Goal: Information Seeking & Learning: Learn about a topic

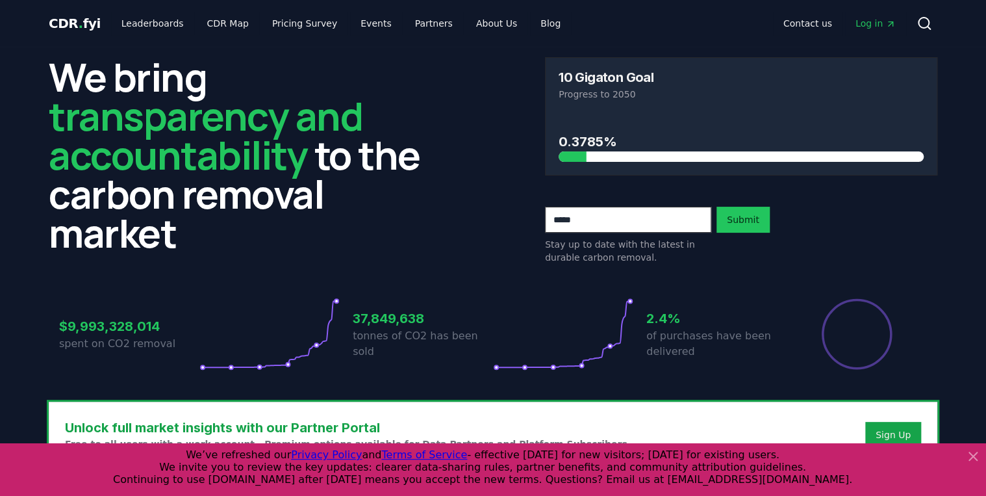
drag, startPoint x: 975, startPoint y: 456, endPoint x: 716, endPoint y: 420, distance: 261.0
click at [974, 456] on icon at bounding box center [973, 456] width 16 height 16
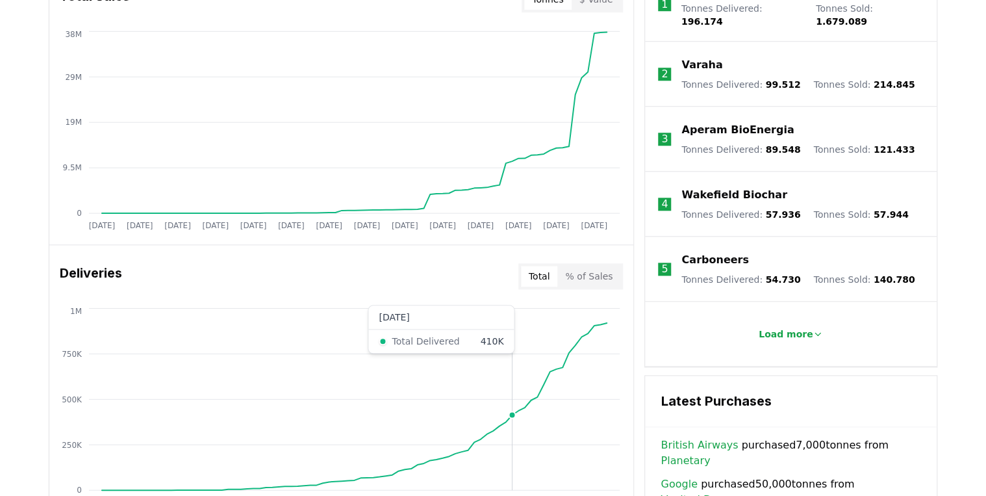
scroll to position [416, 0]
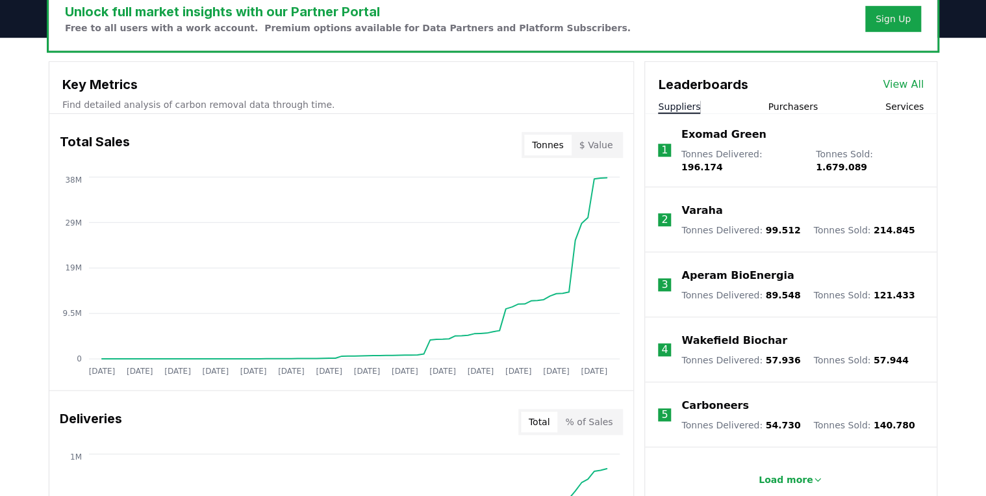
click at [609, 149] on button "$ Value" at bounding box center [595, 144] width 49 height 21
click at [550, 144] on button "Tonnes" at bounding box center [547, 144] width 47 height 21
click at [603, 143] on button "$ Value" at bounding box center [595, 144] width 49 height 21
click at [557, 145] on button "Tonnes" at bounding box center [547, 144] width 47 height 21
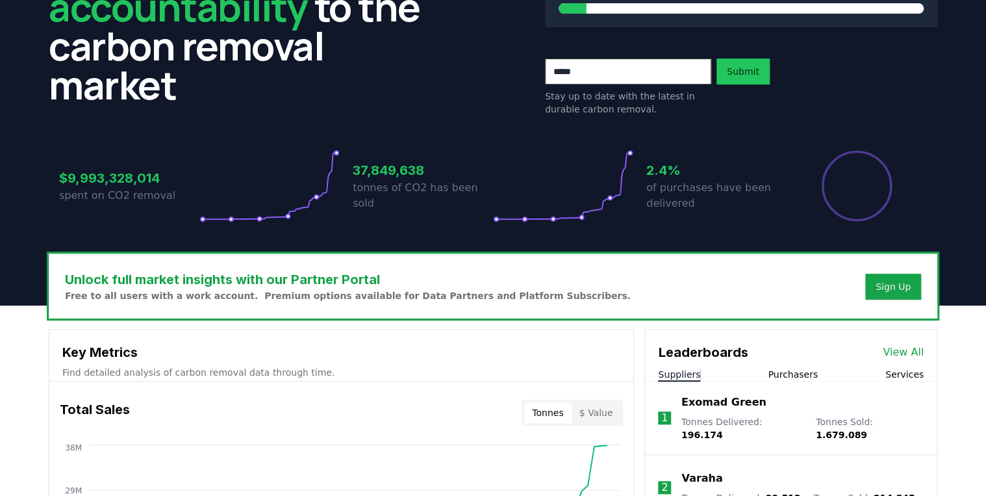
scroll to position [0, 0]
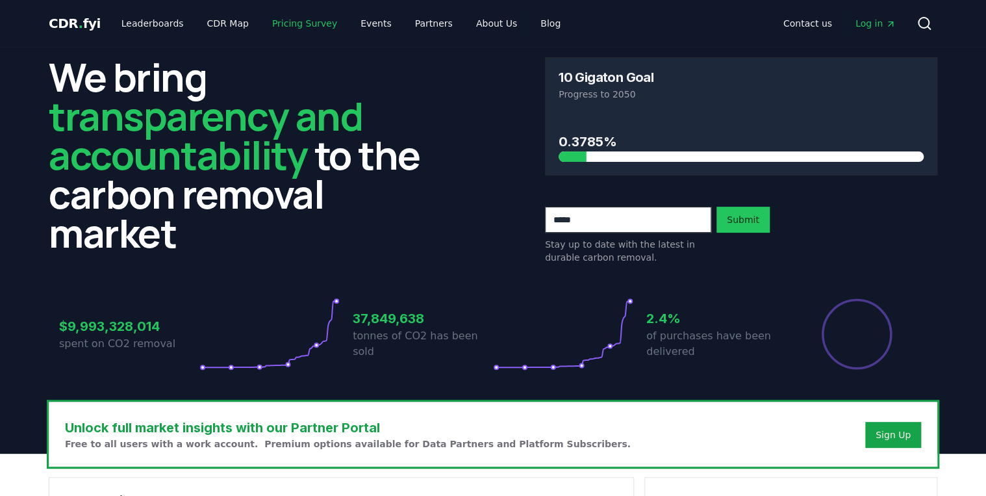
click at [288, 18] on link "Pricing Survey" at bounding box center [305, 23] width 86 height 23
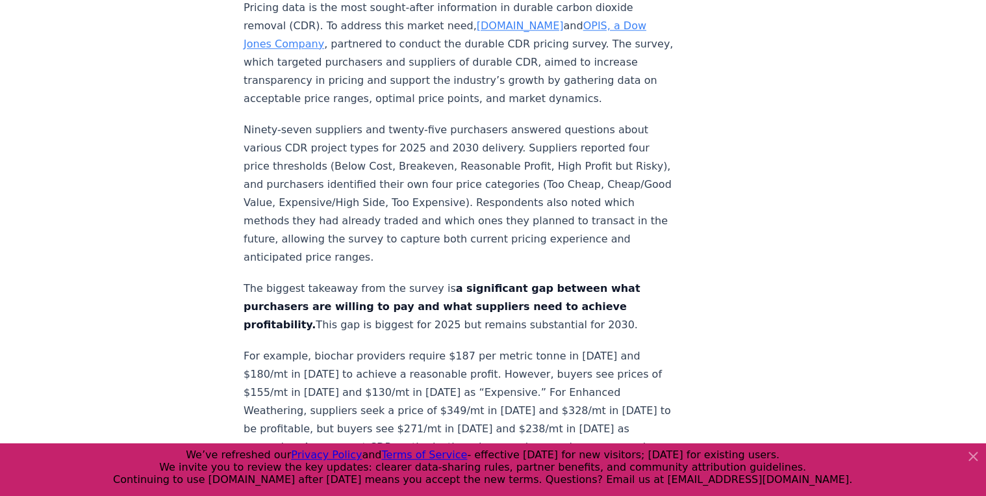
scroll to position [623, 0]
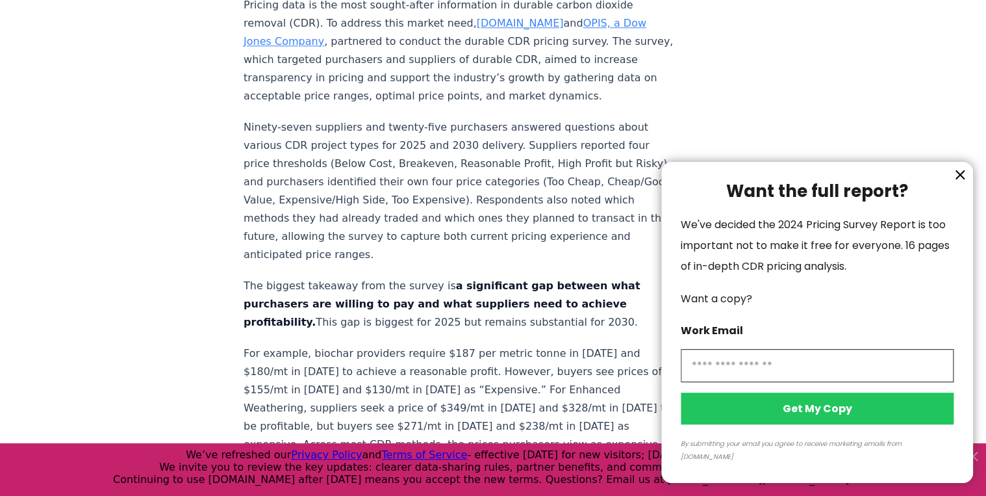
click at [959, 182] on icon "information" at bounding box center [960, 175] width 16 height 16
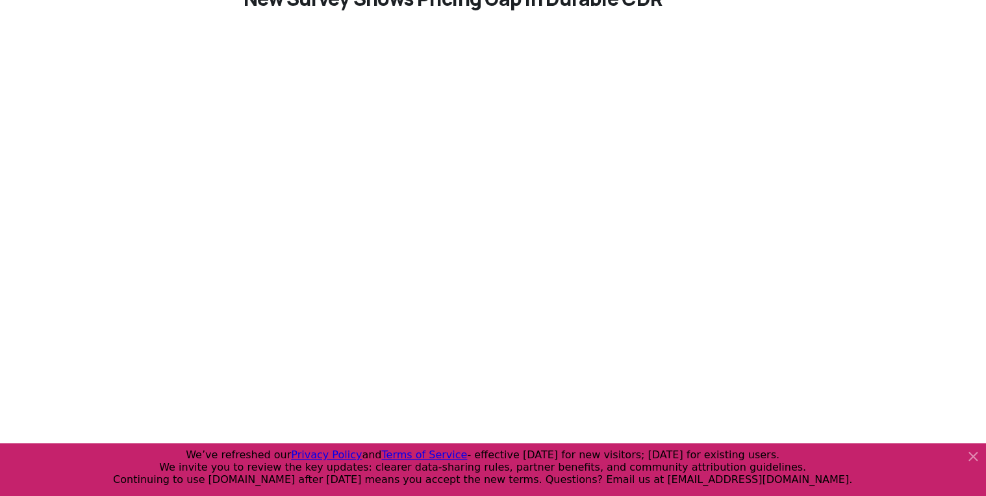
scroll to position [0, 0]
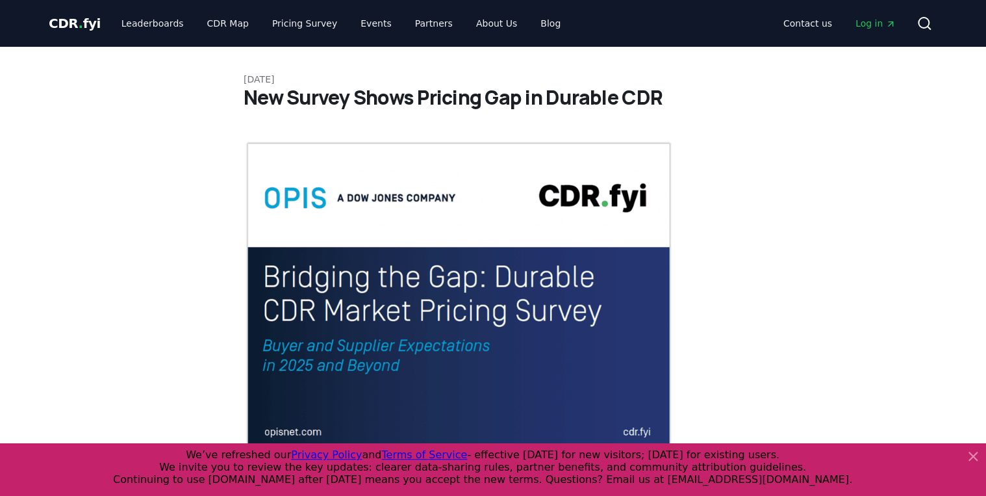
click at [973, 455] on icon at bounding box center [973, 456] width 8 height 8
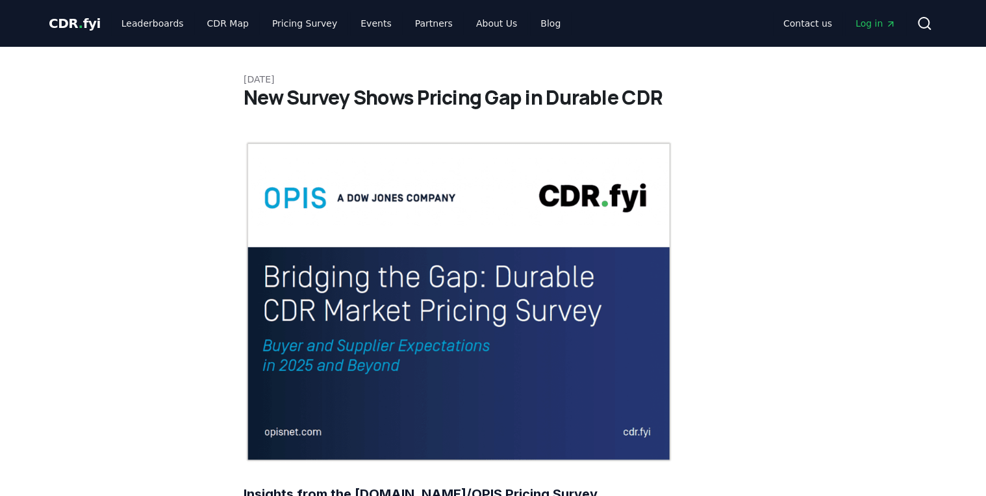
click at [264, 255] on img at bounding box center [459, 301] width 430 height 322
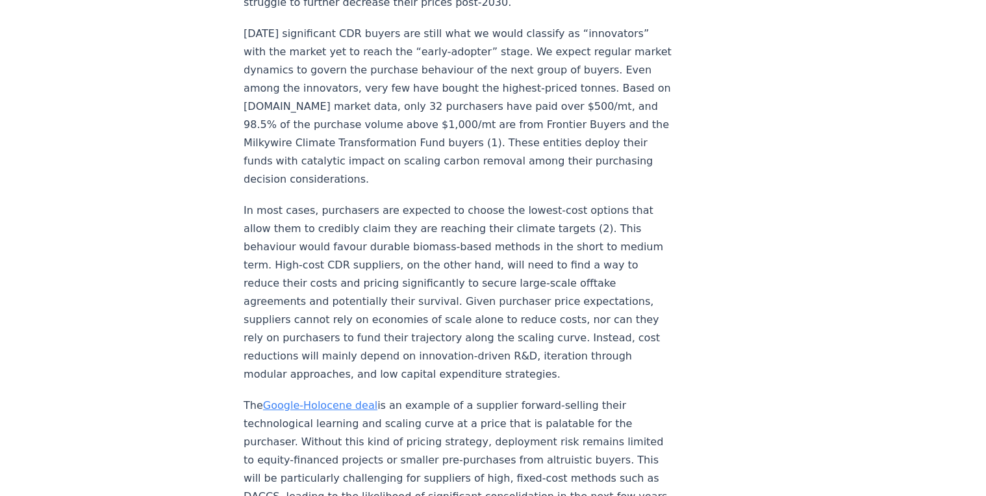
scroll to position [2338, 0]
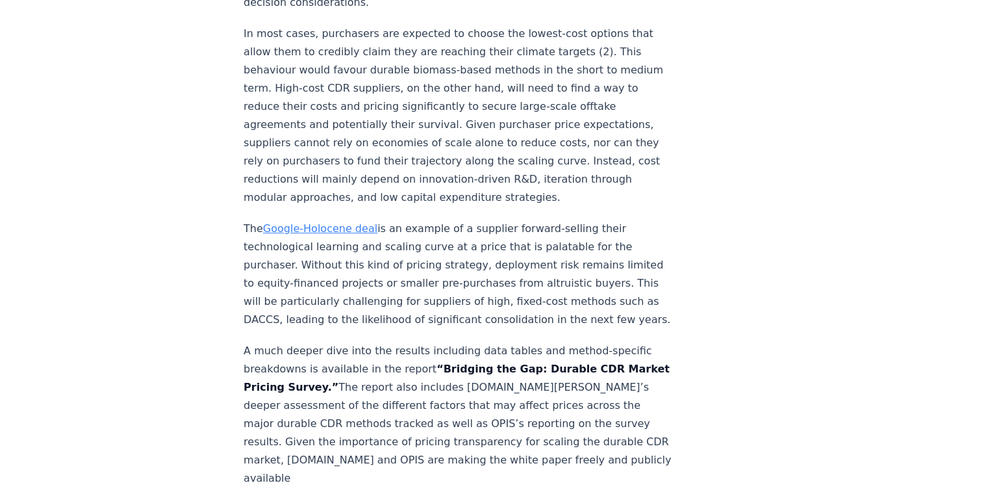
drag, startPoint x: 388, startPoint y: 168, endPoint x: 361, endPoint y: 192, distance: 36.4
click at [361, 342] on p "A much deeper dive into the results including data tables and method-specific b…" at bounding box center [459, 433] width 430 height 182
copy p "report “Bridging the Gap: Durable CDR Market Pricing Survey.”"
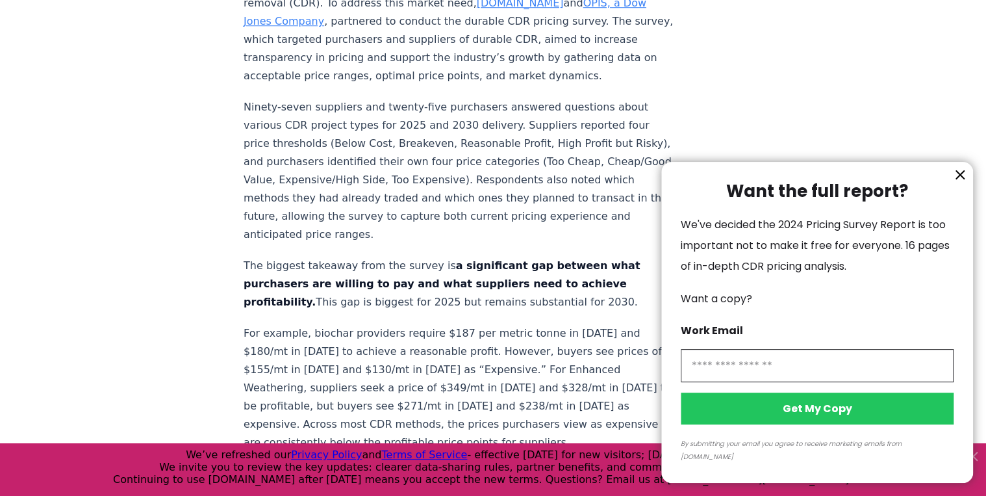
scroll to position [727, 0]
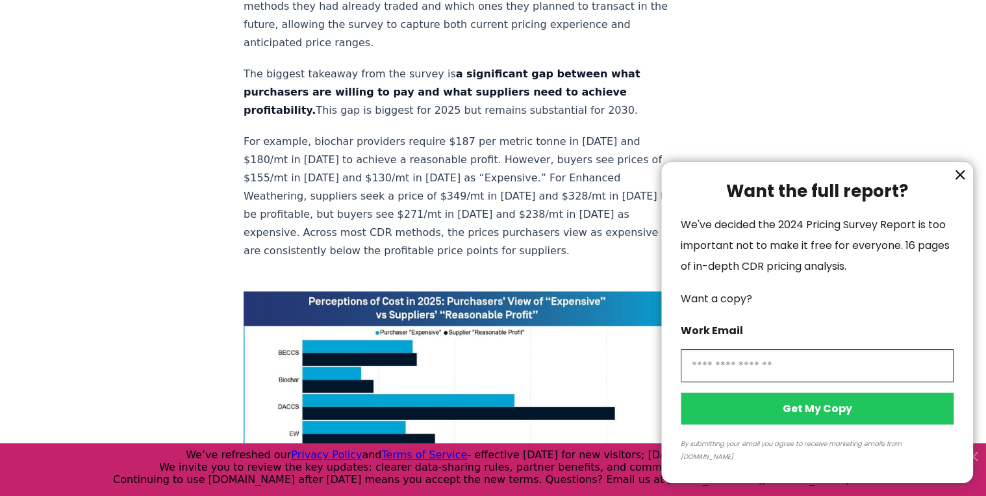
click at [956, 179] on icon "information" at bounding box center [960, 175] width 8 height 8
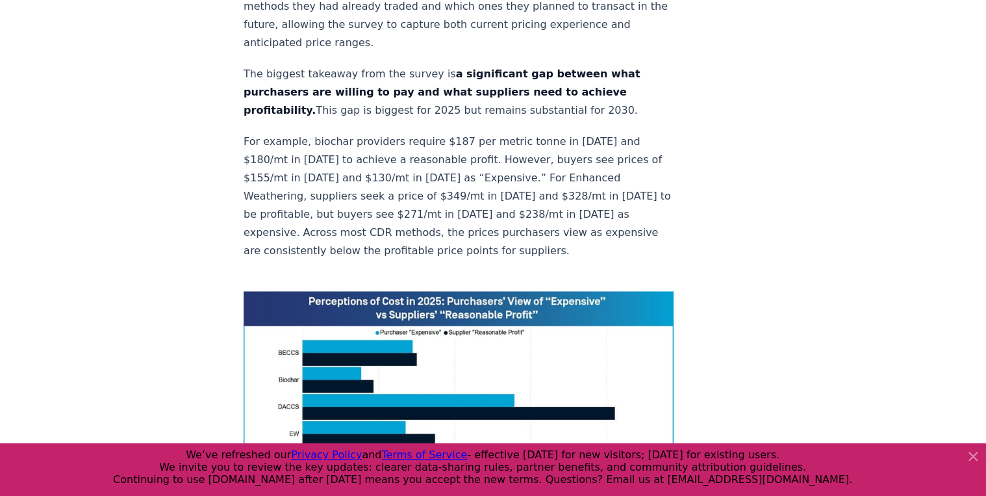
click at [968, 458] on icon at bounding box center [973, 456] width 16 height 16
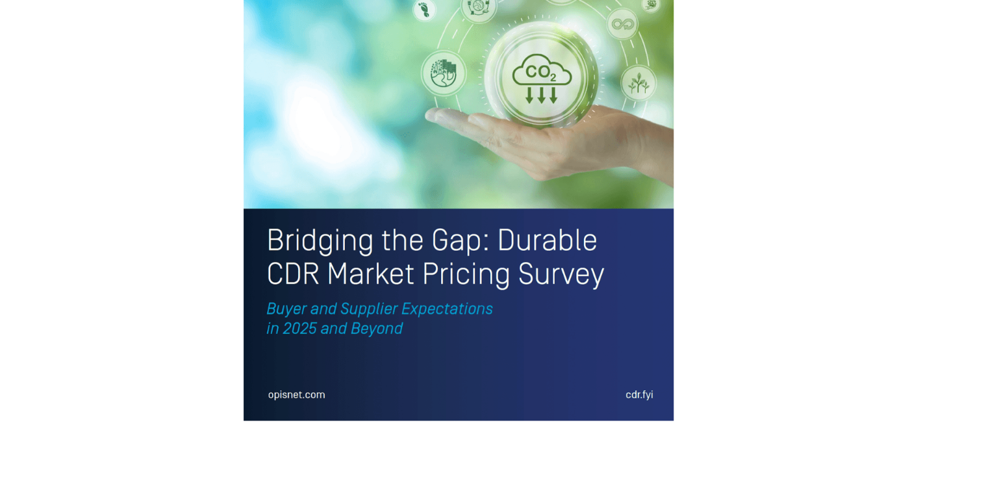
scroll to position [3011, 0]
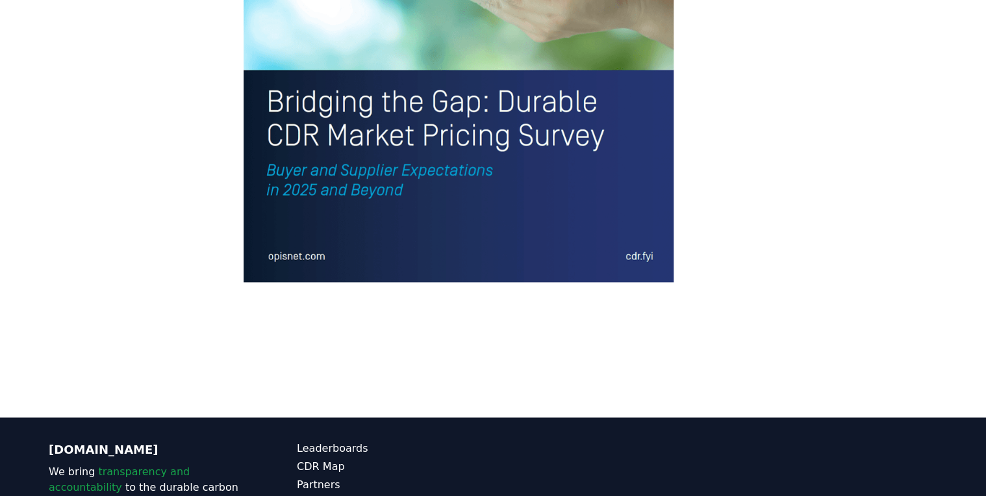
click at [190, 465] on span "transparency and accountability" at bounding box center [119, 479] width 141 height 28
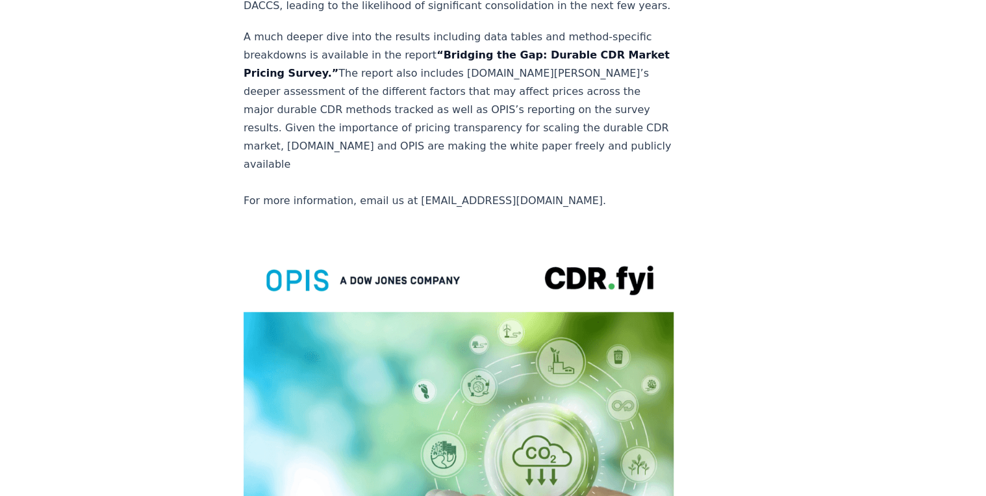
scroll to position [2128, 0]
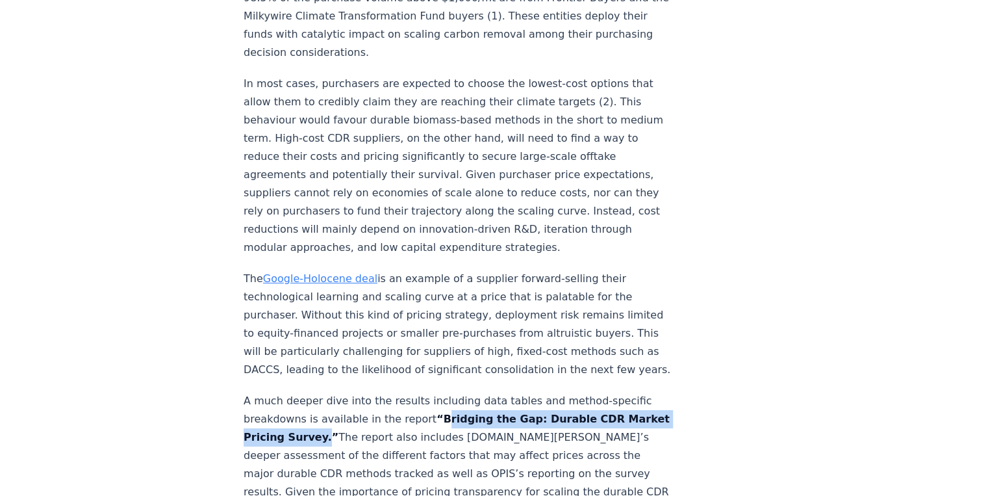
drag, startPoint x: 427, startPoint y: 379, endPoint x: 354, endPoint y: 400, distance: 75.6
click at [354, 412] on strong "“Bridging the Gap: Durable CDR Market Pricing Survey.”" at bounding box center [457, 427] width 426 height 31
copy strong "Bridging the Gap: Durable CDR Market Pricing Survey"
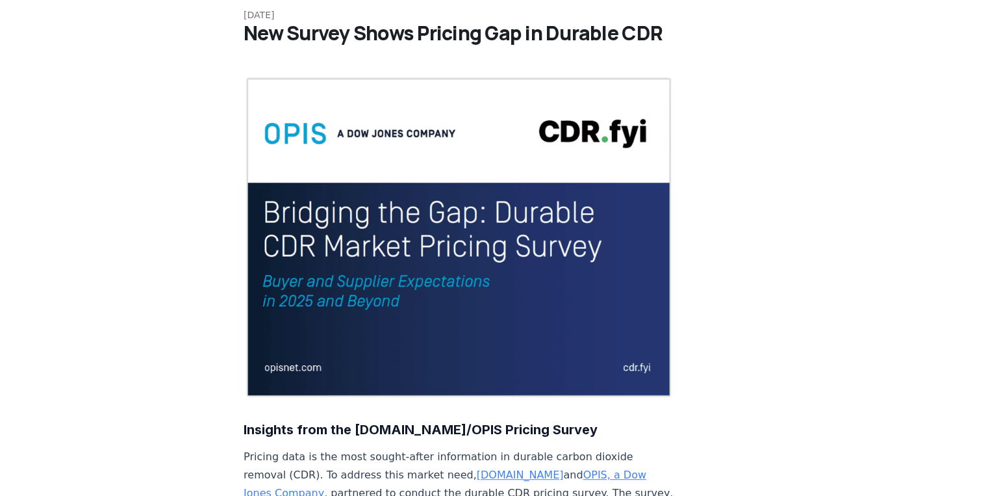
scroll to position [156, 0]
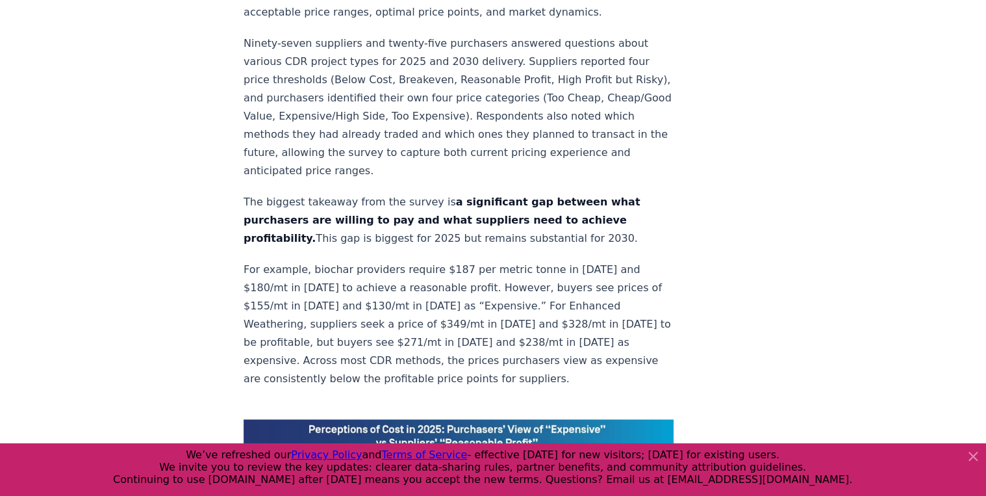
scroll to position [416, 0]
